Goal: Entertainment & Leisure: Consume media (video, audio)

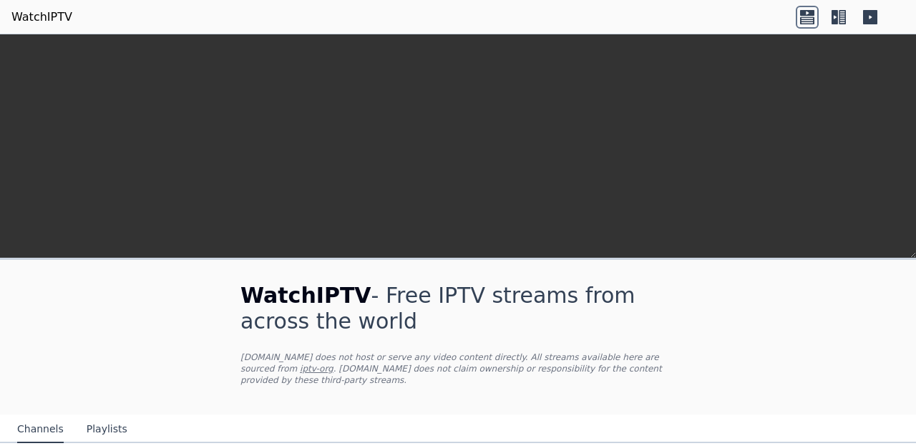
scroll to position [336, 0]
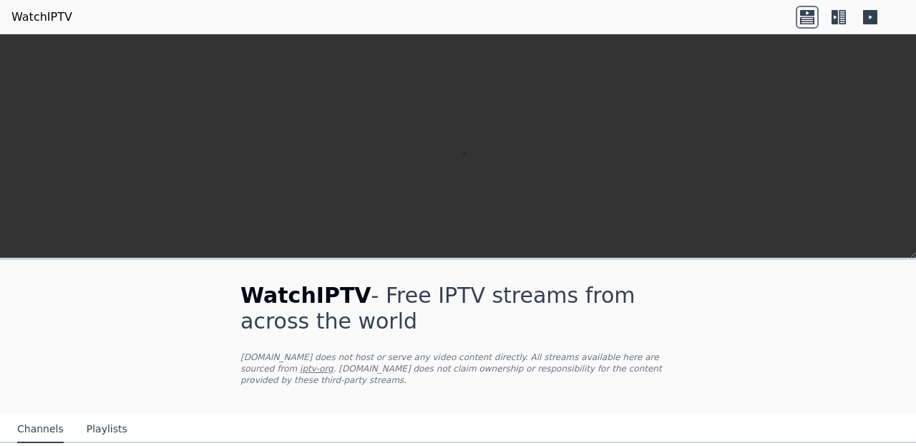
scroll to position [119, 0]
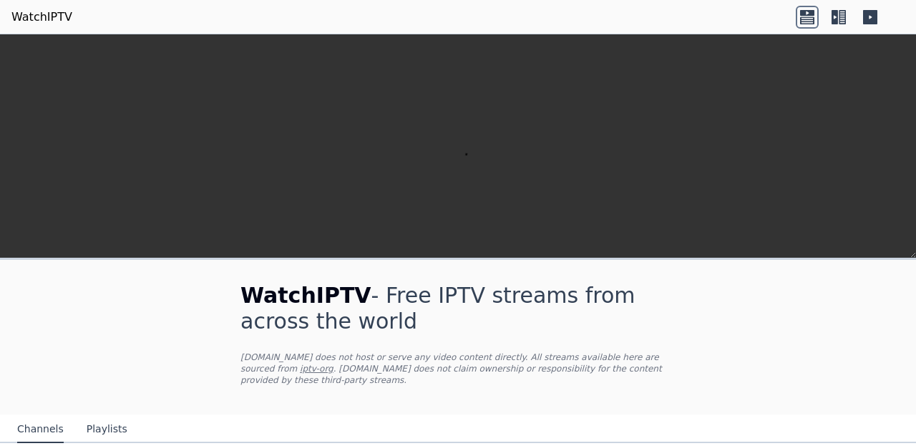
scroll to position [0, 0]
